Goal: Entertainment & Leisure: Browse casually

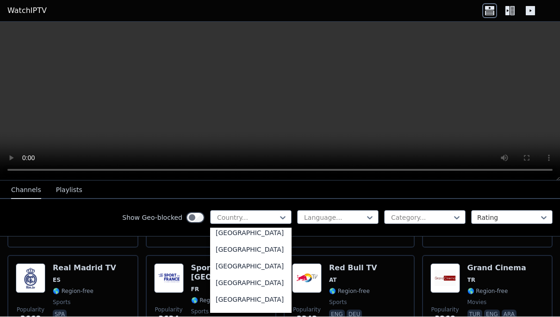
scroll to position [3294, 0]
click at [264, 226] on div "[GEOGRAPHIC_DATA]" at bounding box center [250, 218] width 81 height 17
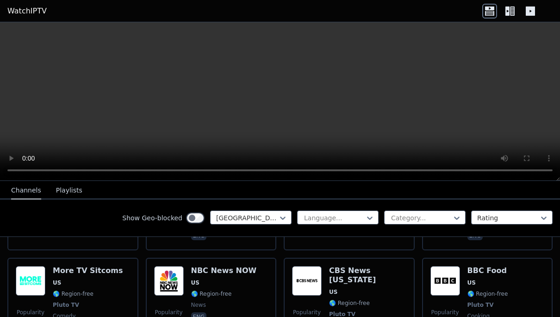
scroll to position [1408, 0]
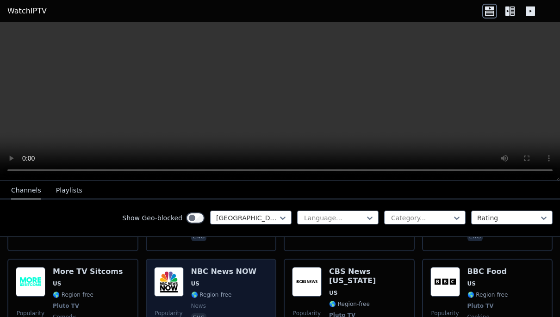
click at [170, 267] on img at bounding box center [169, 282] width 30 height 30
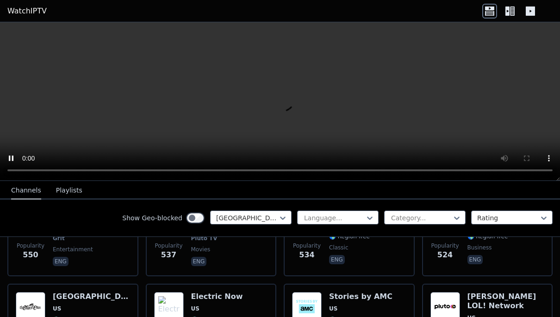
scroll to position [1671, 0]
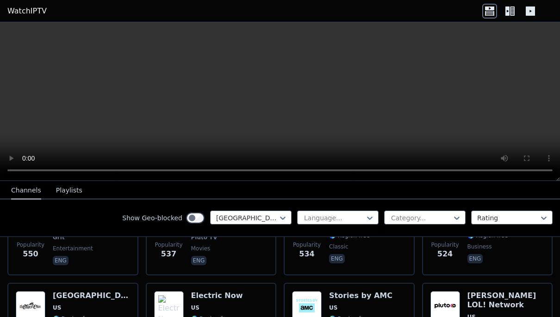
click at [72, 192] on button "Playlists" at bounding box center [69, 191] width 26 height 18
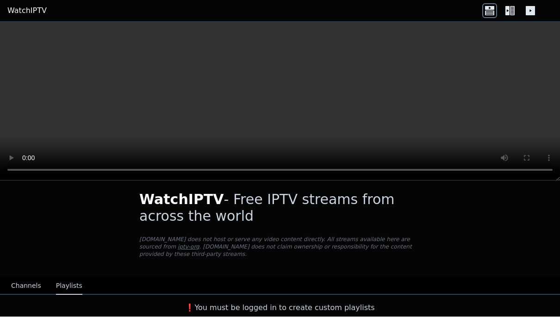
click at [28, 291] on button "Channels" at bounding box center [26, 287] width 30 height 18
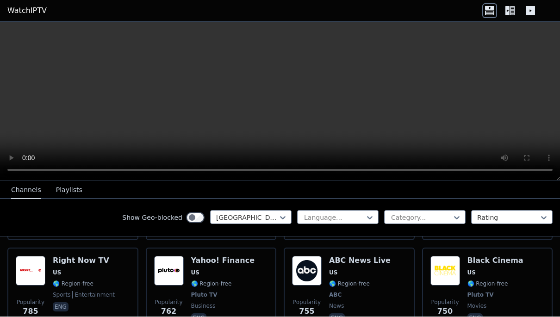
scroll to position [1030, 0]
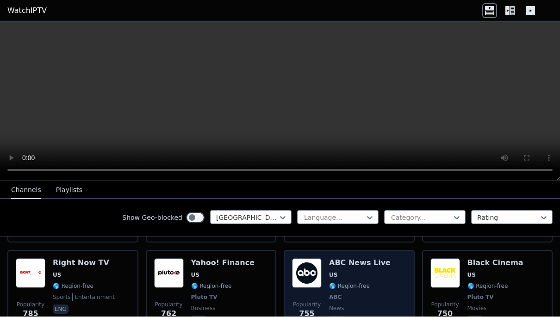
click at [312, 268] on img at bounding box center [307, 274] width 30 height 30
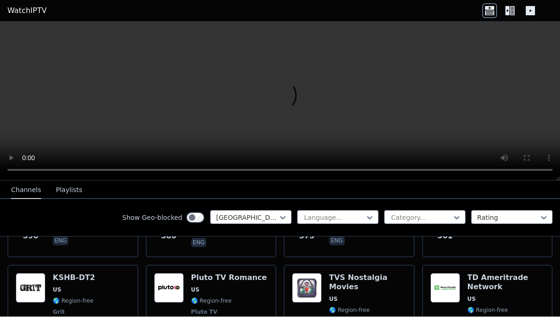
scroll to position [1597, 0]
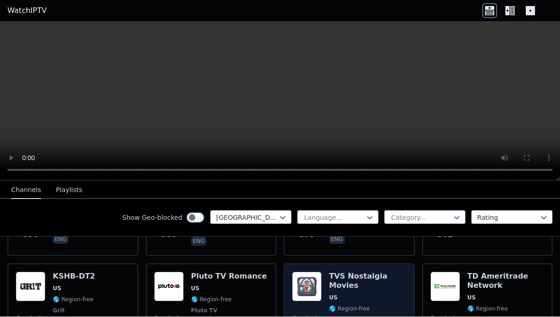
click at [307, 272] on img at bounding box center [307, 287] width 30 height 30
click at [309, 272] on img at bounding box center [307, 287] width 30 height 30
click at [312, 272] on img at bounding box center [307, 287] width 30 height 30
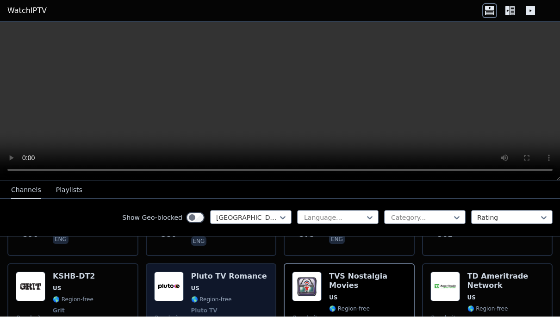
click at [196, 285] on span "US" at bounding box center [195, 288] width 8 height 7
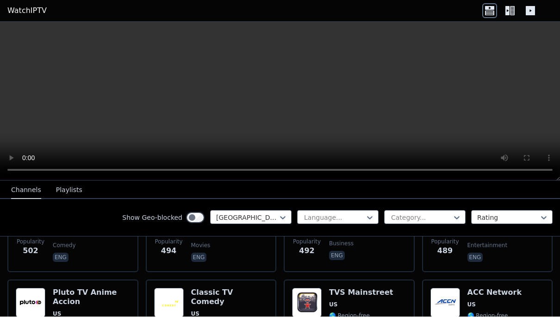
scroll to position [1869, 0]
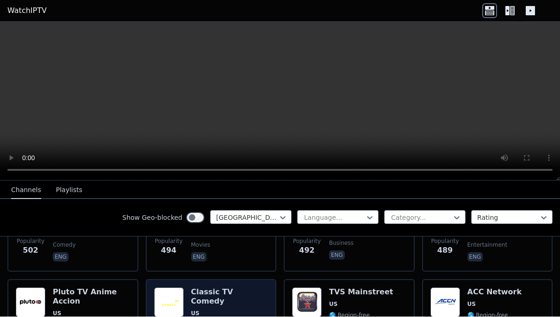
click at [174, 288] on img at bounding box center [169, 303] width 30 height 30
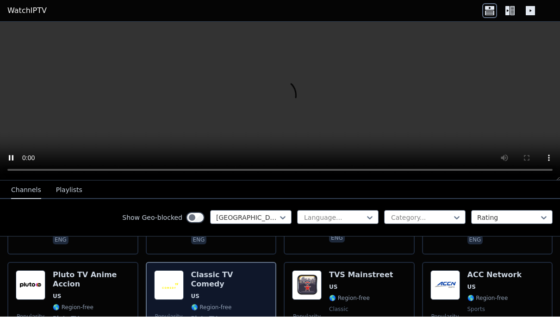
scroll to position [1887, 0]
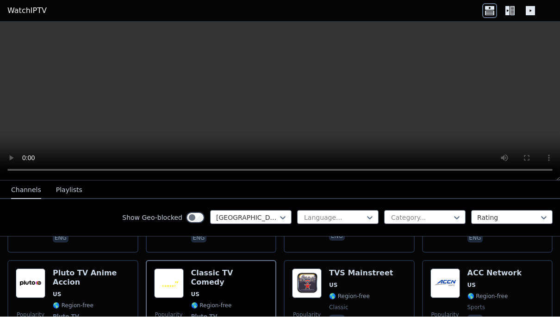
click at [20, 36] on video at bounding box center [280, 101] width 560 height 159
click at [19, 35] on video at bounding box center [280, 101] width 560 height 159
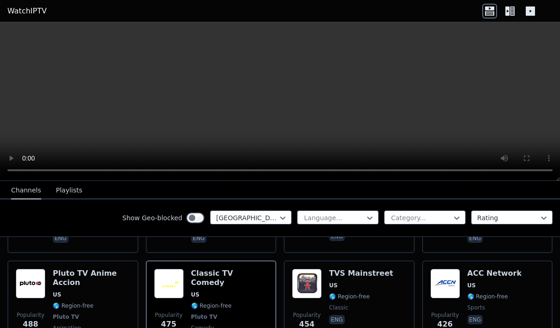
click at [4, 35] on video at bounding box center [280, 101] width 560 height 159
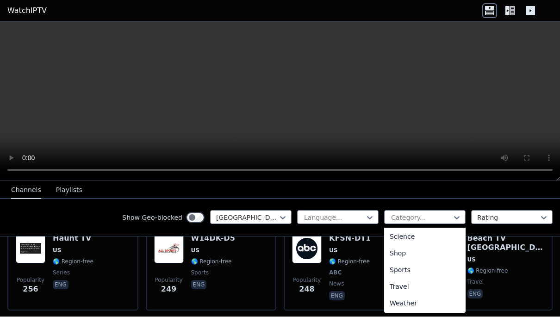
scroll to position [368, 0]
click at [448, 272] on div "Sports" at bounding box center [424, 270] width 81 height 17
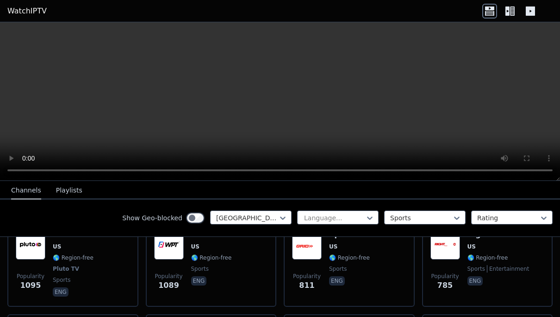
scroll to position [212, 0]
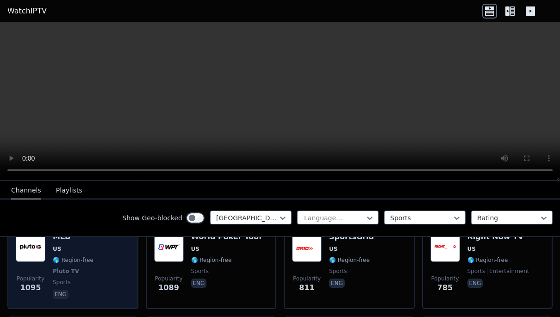
click at [30, 253] on img at bounding box center [31, 247] width 30 height 30
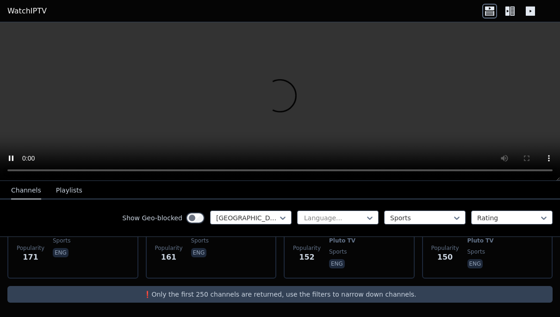
scroll to position [609, 0]
click at [513, 15] on icon at bounding box center [512, 10] width 5 height 9
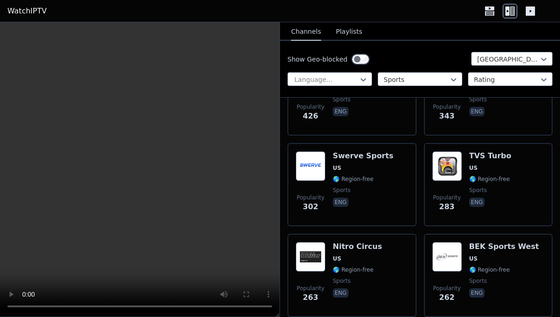
click at [533, 7] on icon at bounding box center [530, 10] width 9 height 9
